Goal: Task Accomplishment & Management: Manage account settings

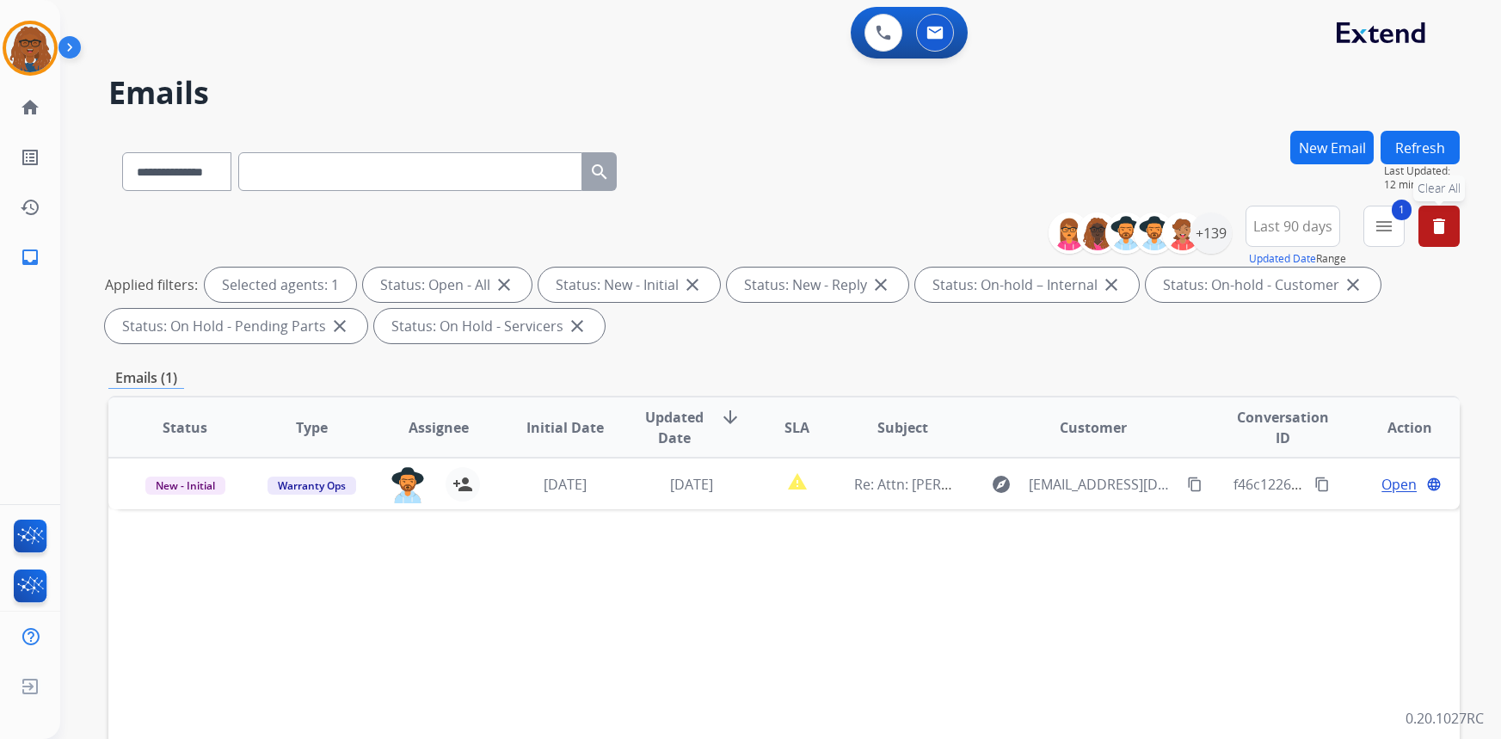
select select "**********"
click at [37, 54] on img at bounding box center [30, 48] width 48 height 48
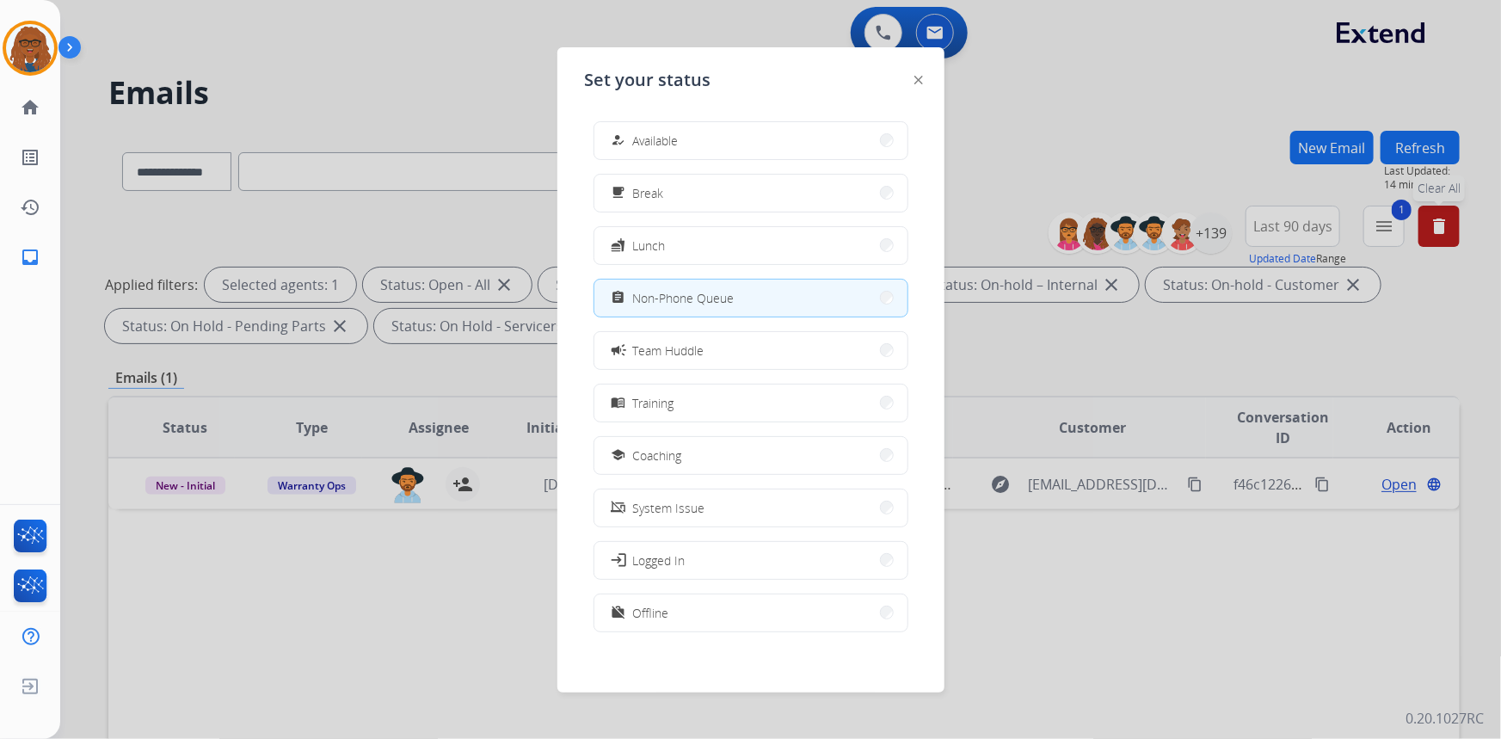
click at [1041, 139] on div at bounding box center [750, 369] width 1501 height 739
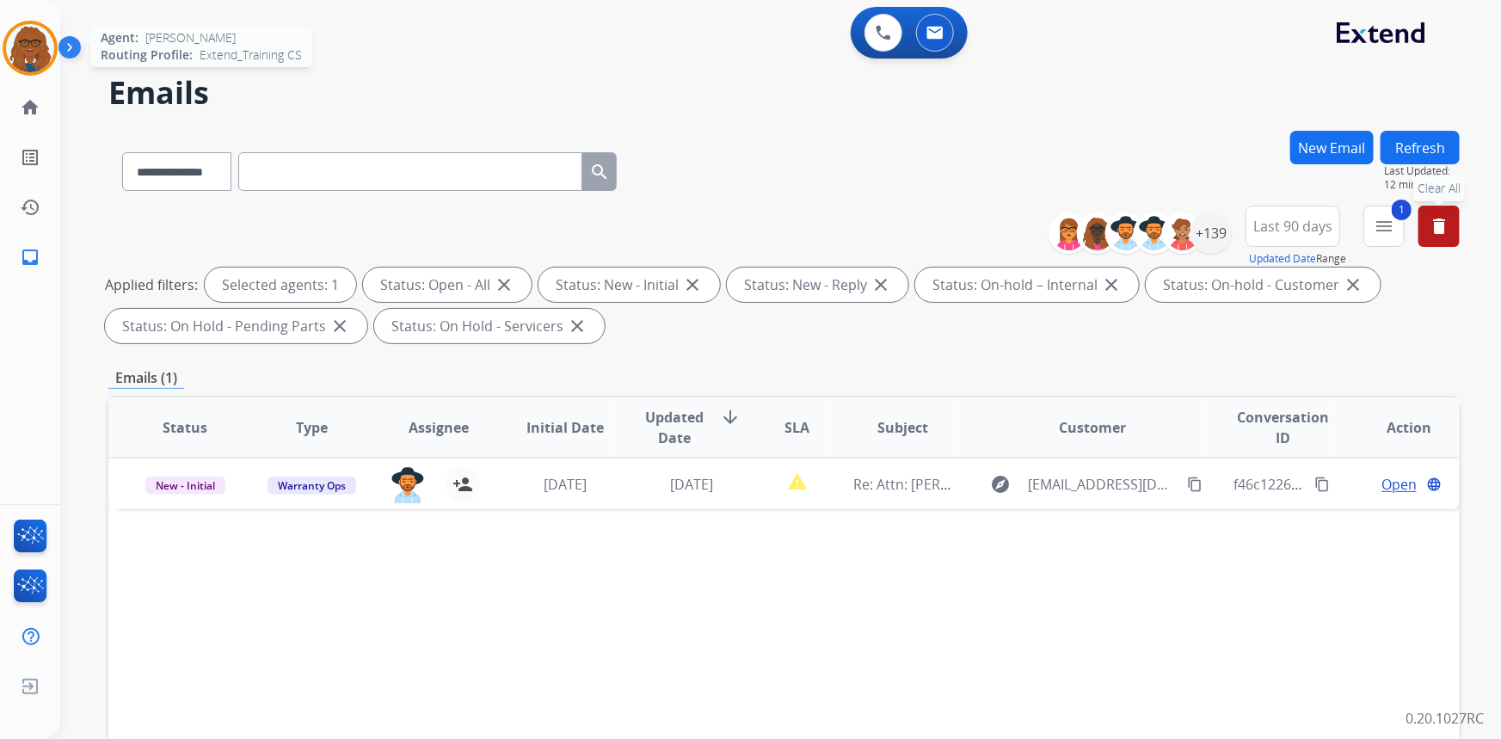
click at [33, 47] on img at bounding box center [30, 48] width 48 height 48
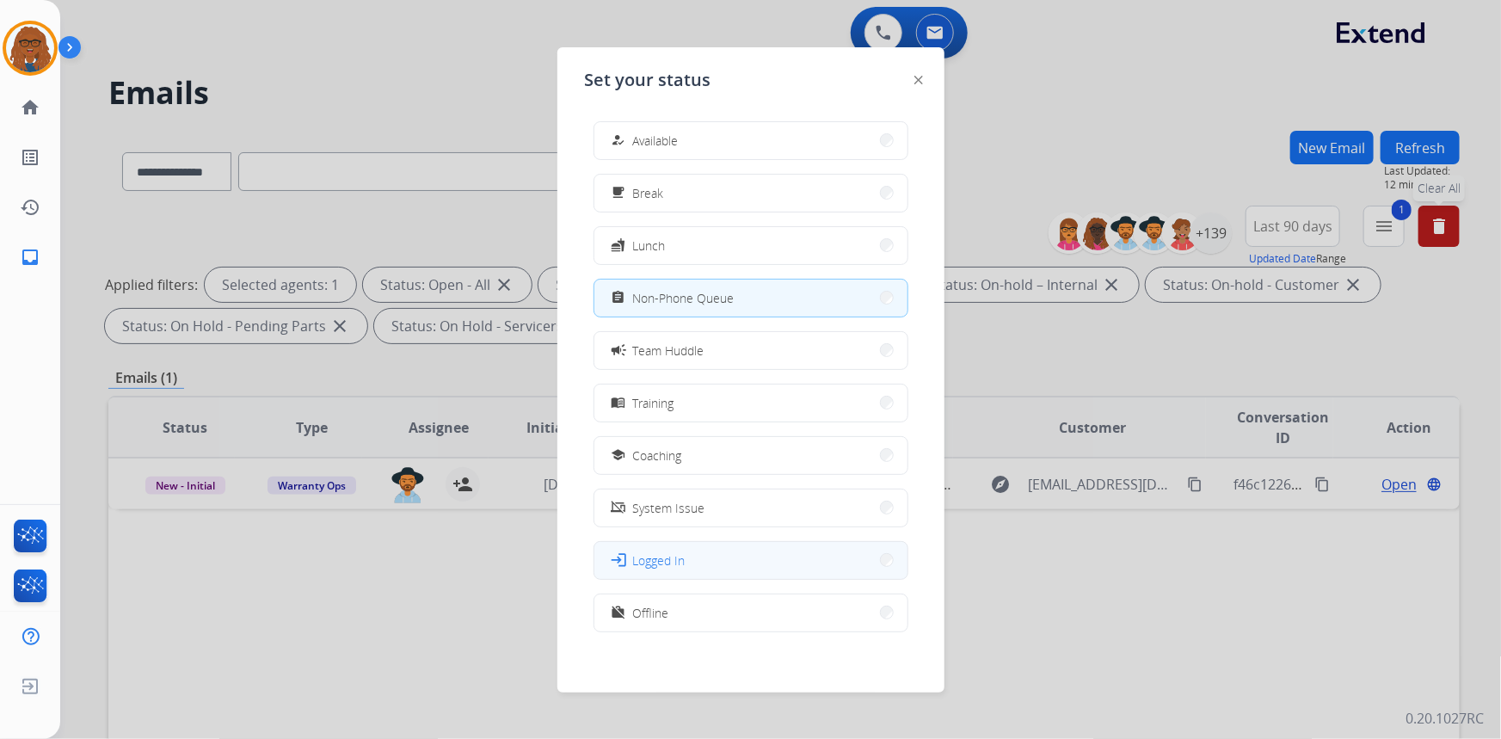
scroll to position [4, 0]
click at [659, 611] on span "Offline" at bounding box center [651, 608] width 36 height 18
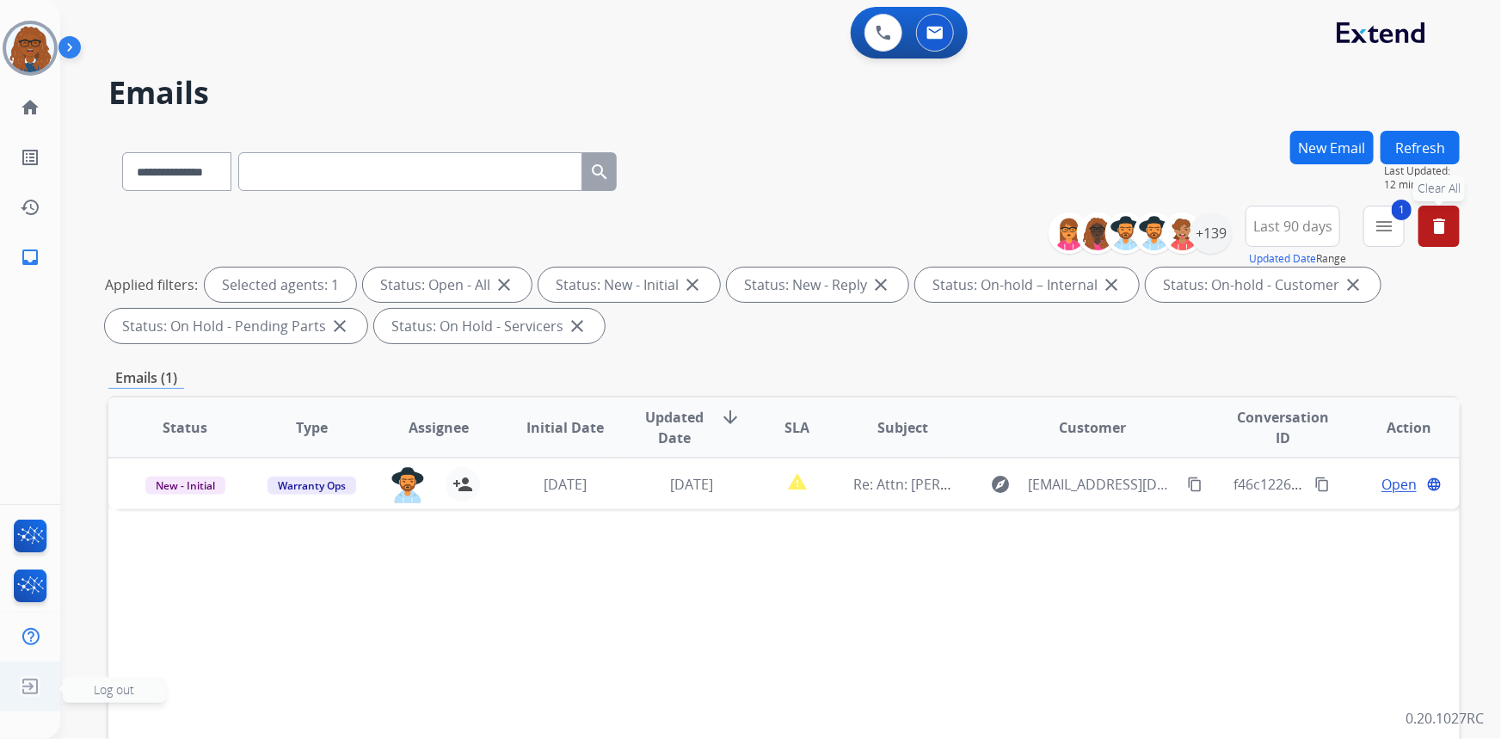
click at [32, 681] on img at bounding box center [30, 686] width 31 height 33
